Goal: Transaction & Acquisition: Subscribe to service/newsletter

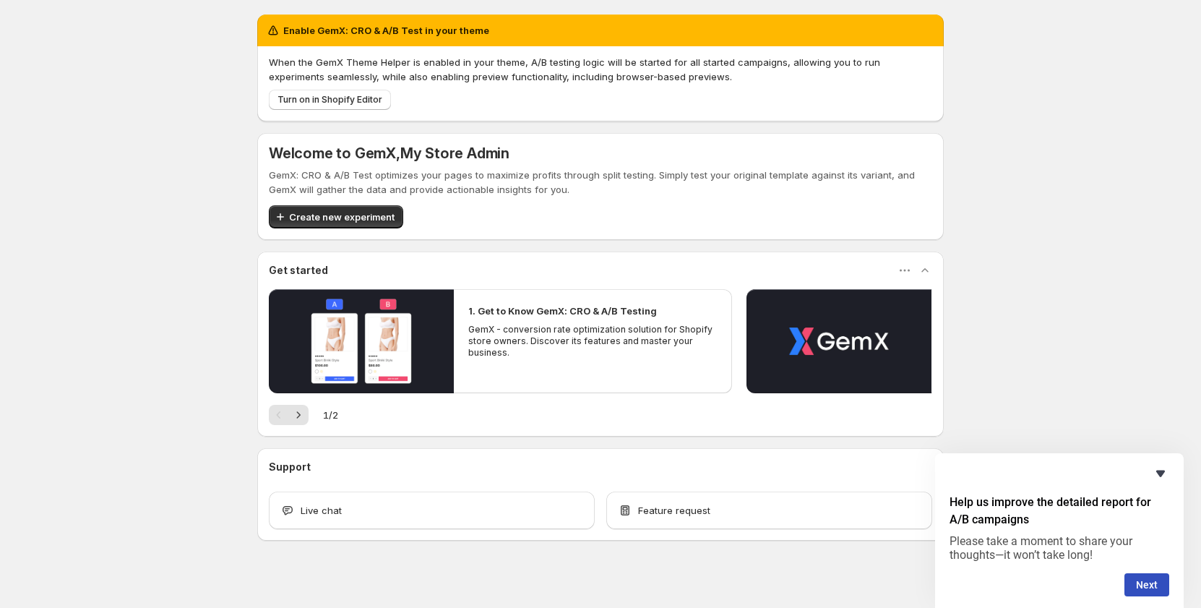
click at [1159, 466] on icon "Hide survey" at bounding box center [1160, 473] width 17 height 17
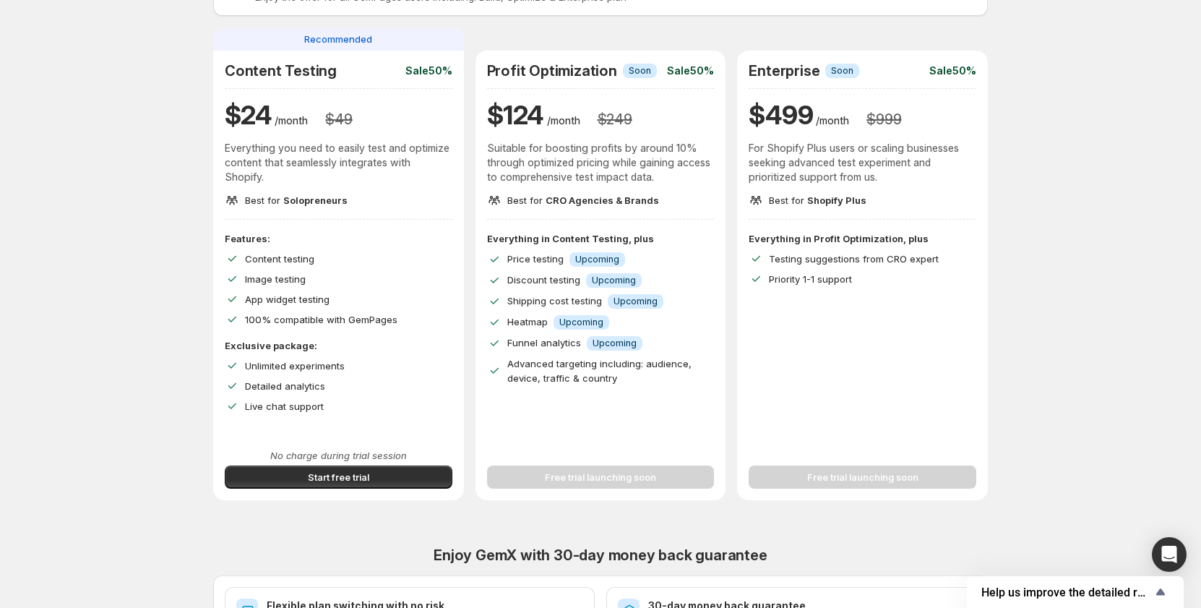
scroll to position [434, 0]
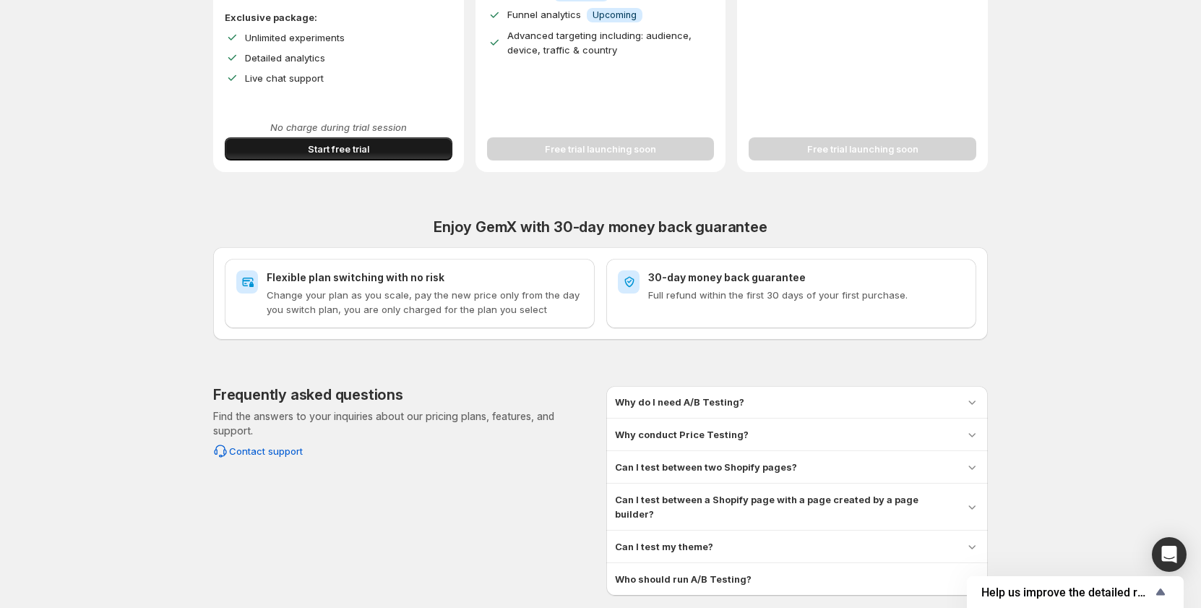
click at [382, 149] on button "Start free trial" at bounding box center [339, 148] width 228 height 23
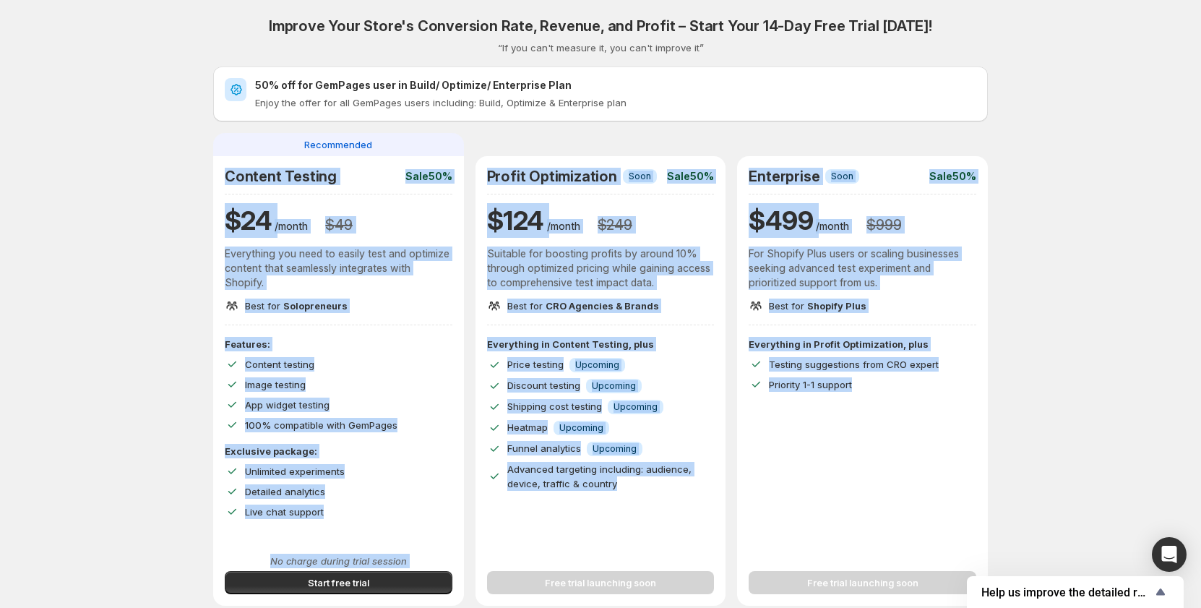
drag, startPoint x: 214, startPoint y: 173, endPoint x: 1028, endPoint y: 422, distance: 851.1
click at [1028, 422] on div "Improve Your Store's Conversion Rate, Revenue, and Profit – Start Your 14-Day F…" at bounding box center [600, 514] width 1166 height 1029
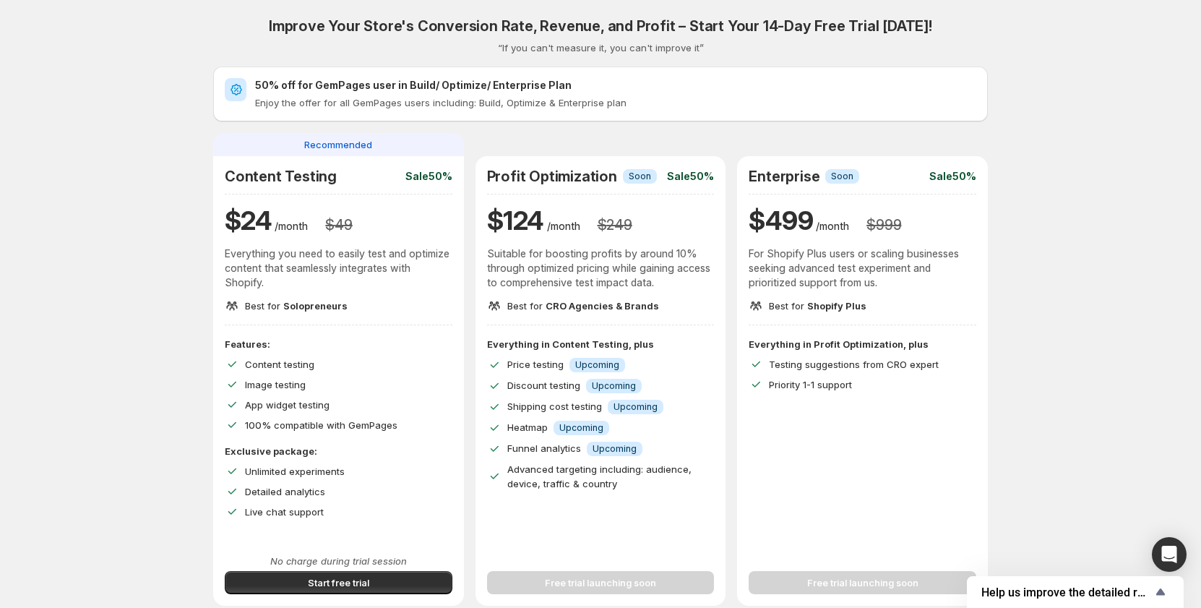
click at [1063, 384] on div "Improve Your Store's Conversion Rate, Revenue, and Profit – Start Your 14-Day F…" at bounding box center [600, 514] width 1166 height 1029
click at [1130, 590] on span "Help us improve the detailed report for A/B campaigns" at bounding box center [1066, 592] width 171 height 14
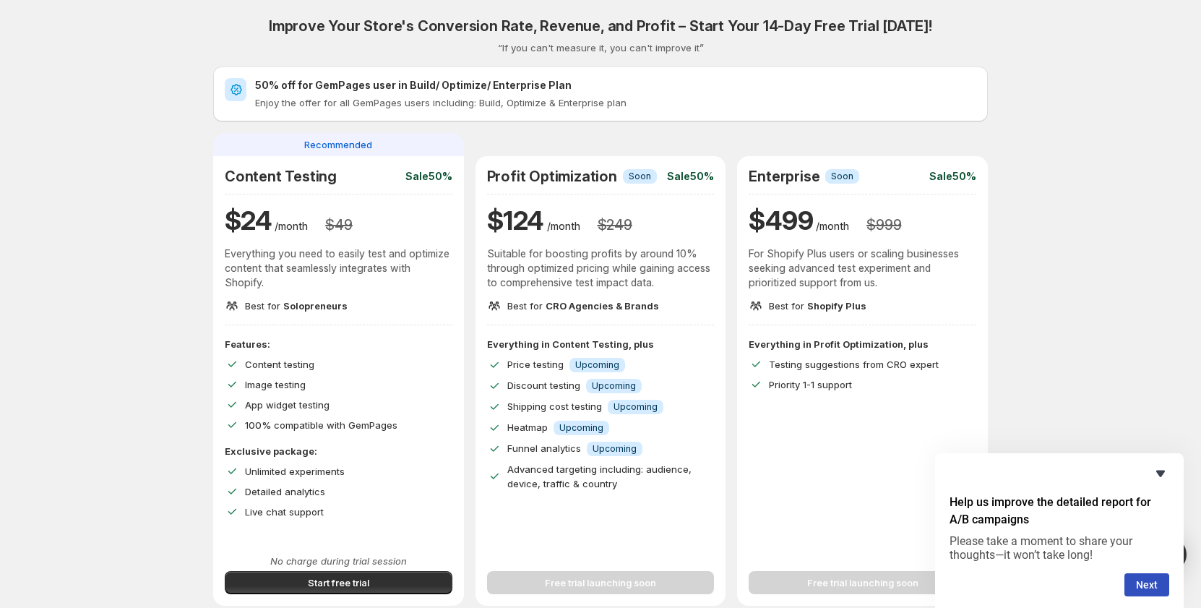
click at [1157, 473] on icon "Hide survey" at bounding box center [1160, 473] width 17 height 17
